Goal: Find specific page/section: Find specific page/section

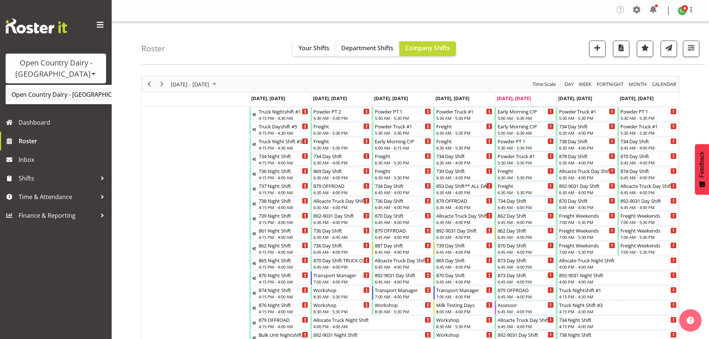
scroll to position [3062, 0]
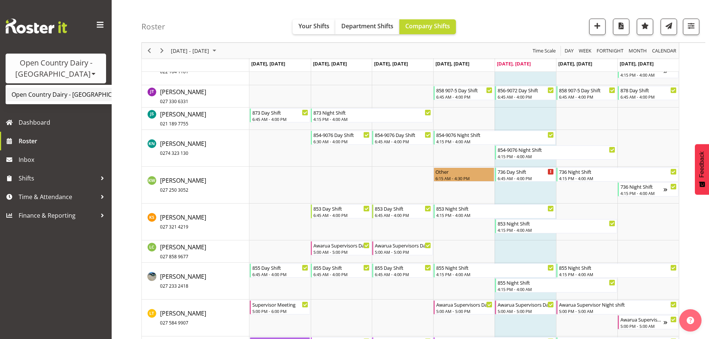
click at [74, 97] on link "Open Country Dairy - [GEOGRAPHIC_DATA]" at bounding box center [78, 94] width 144 height 13
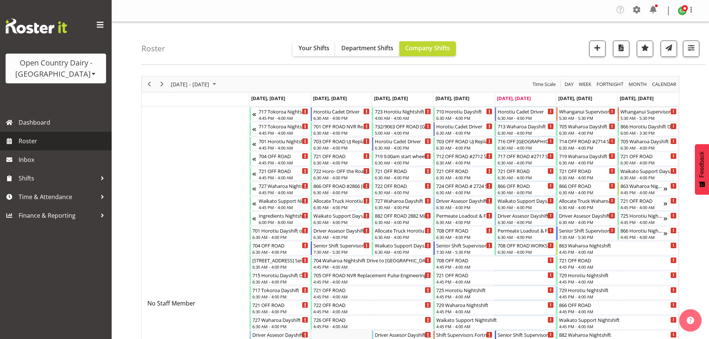
click at [47, 142] on span "Roster" at bounding box center [63, 140] width 89 height 11
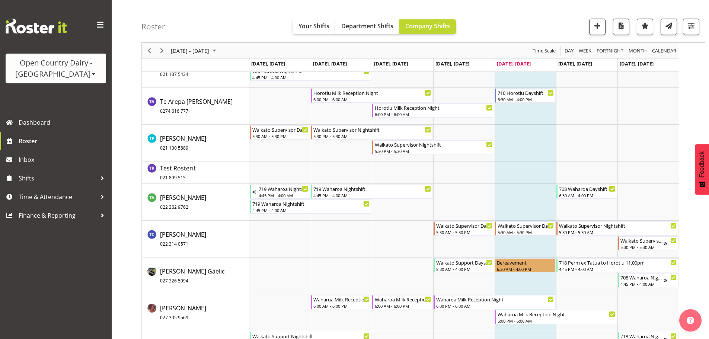
scroll to position [5431, 0]
